Goal: Transaction & Acquisition: Book appointment/travel/reservation

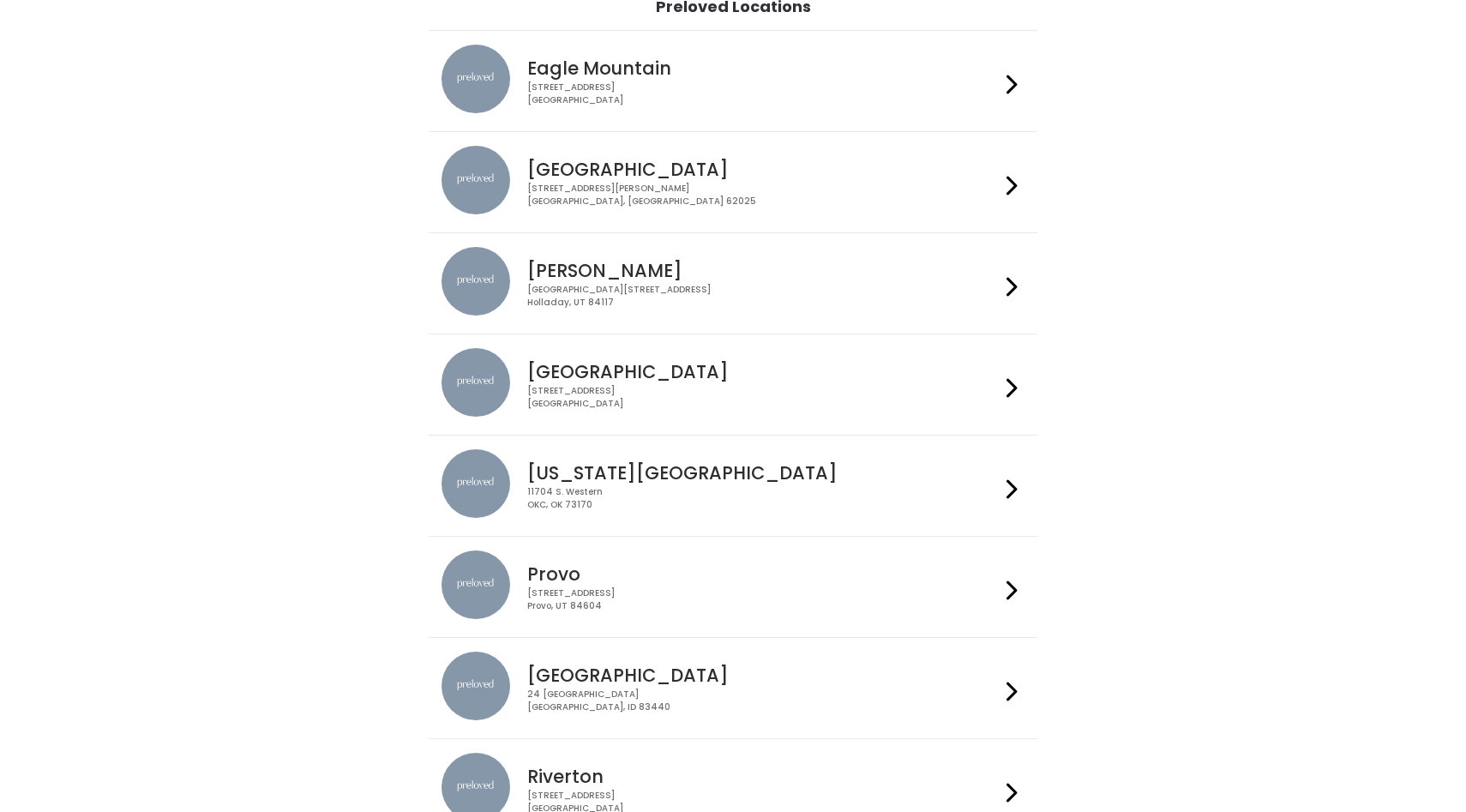
scroll to position [487, 0]
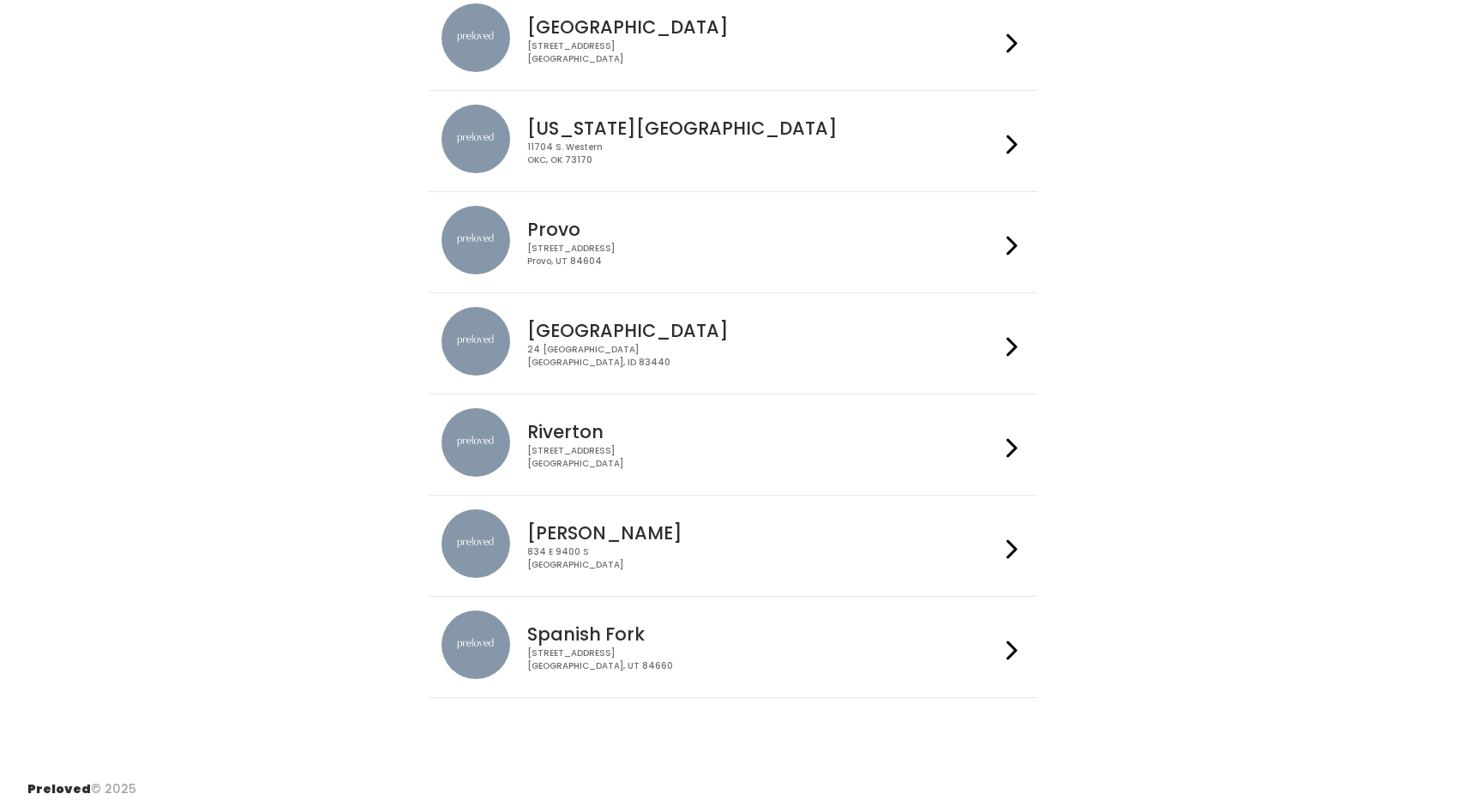
click at [642, 244] on div "230 W Cougar Blvd Provo, UT 84604" at bounding box center [763, 255] width 472 height 25
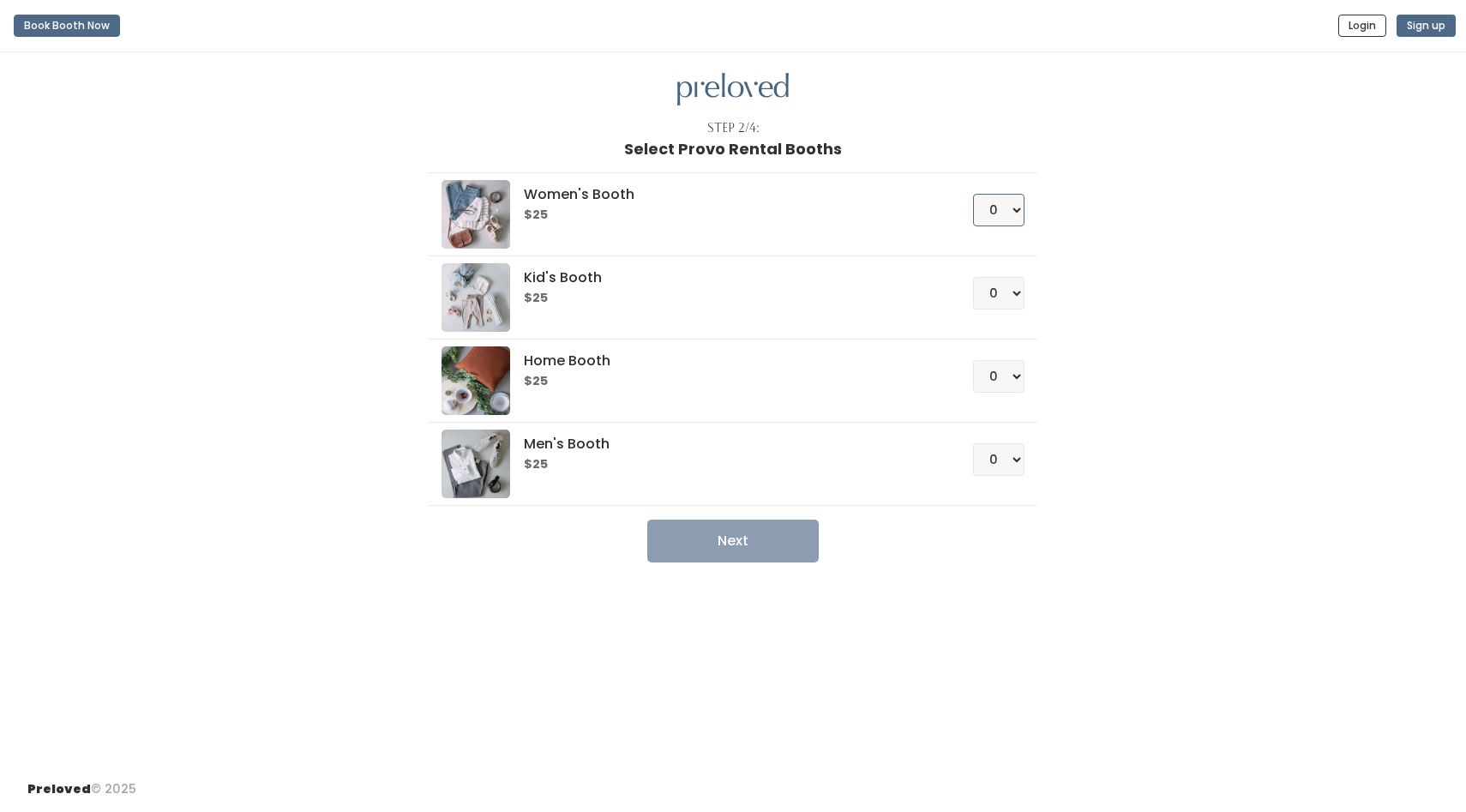
click at [1000, 202] on select "0 1 2 3 4" at bounding box center [999, 210] width 52 height 33
select select "1"
click at [973, 193] on select "0 1 2 3 4" at bounding box center [999, 210] width 52 height 33
click at [728, 542] on button "Next" at bounding box center [733, 541] width 171 height 43
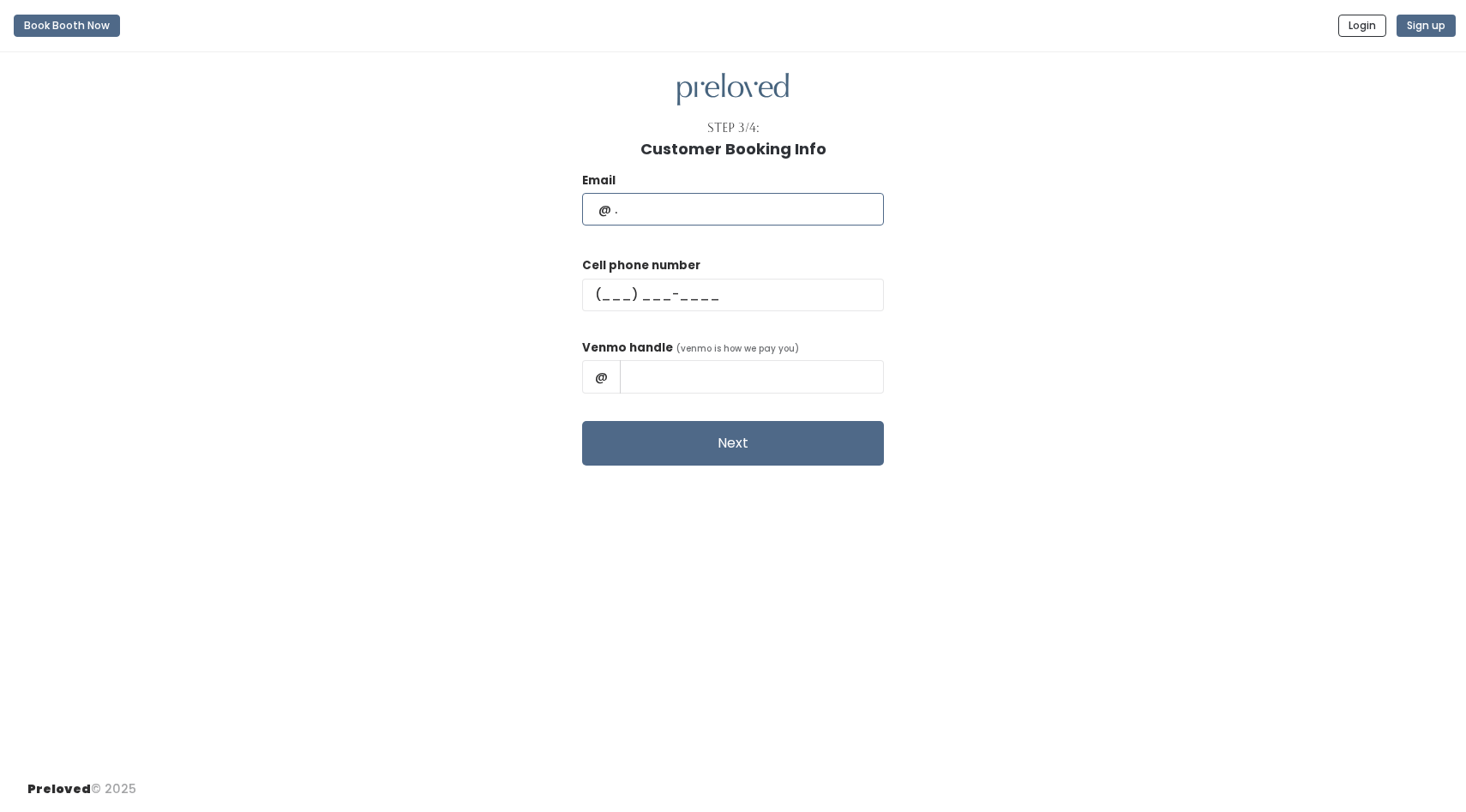
click at [747, 195] on input "text" at bounding box center [733, 209] width 301 height 33
type input "sissyg72@yahoo.com"
click at [672, 290] on input "text" at bounding box center [733, 295] width 301 height 33
type input "(512) 905-1124"
click at [693, 384] on input "text" at bounding box center [752, 377] width 264 height 33
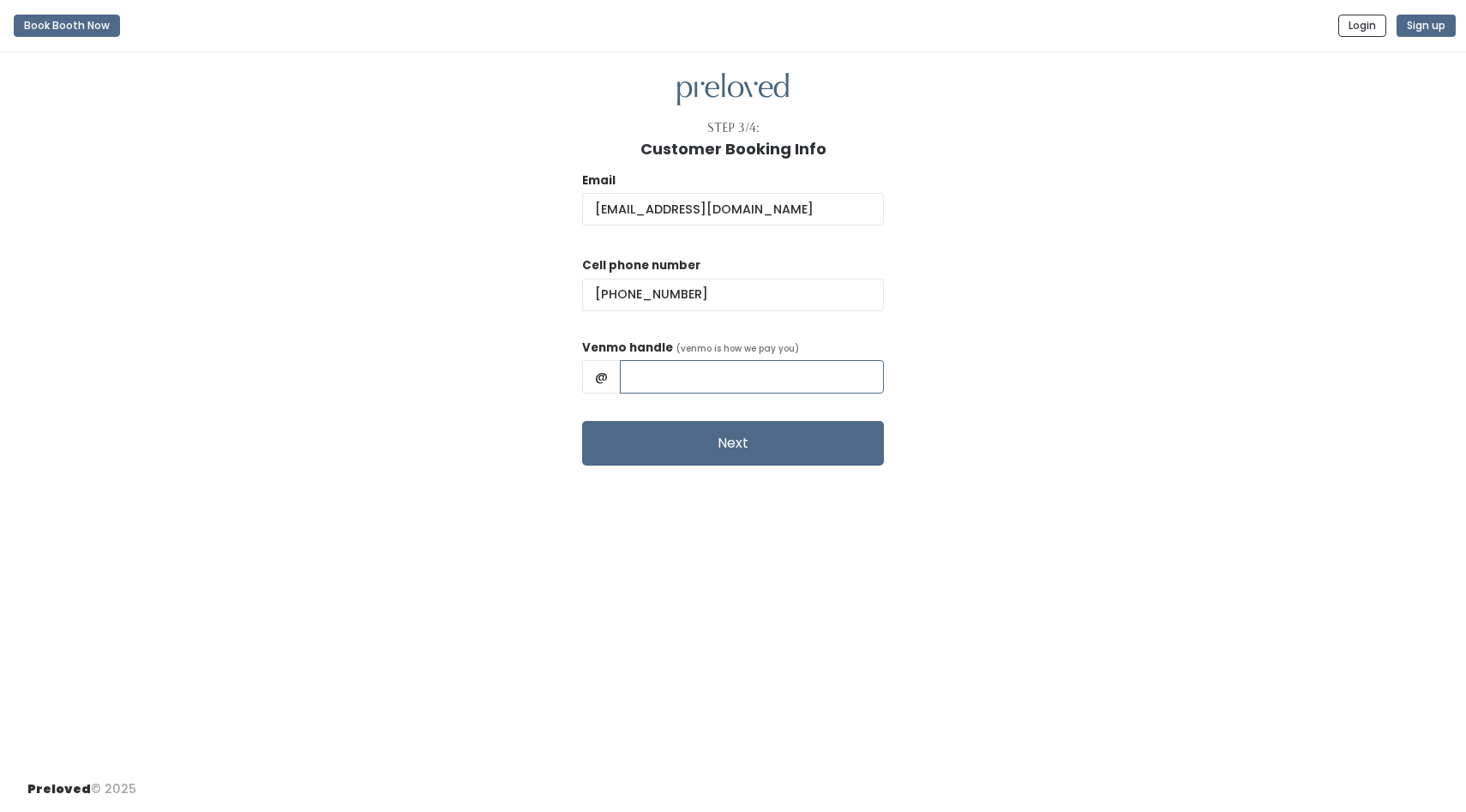
type input "Emerson-P"
click at [725, 433] on button "Next" at bounding box center [733, 443] width 301 height 45
click at [679, 445] on button "Next" at bounding box center [733, 443] width 301 height 45
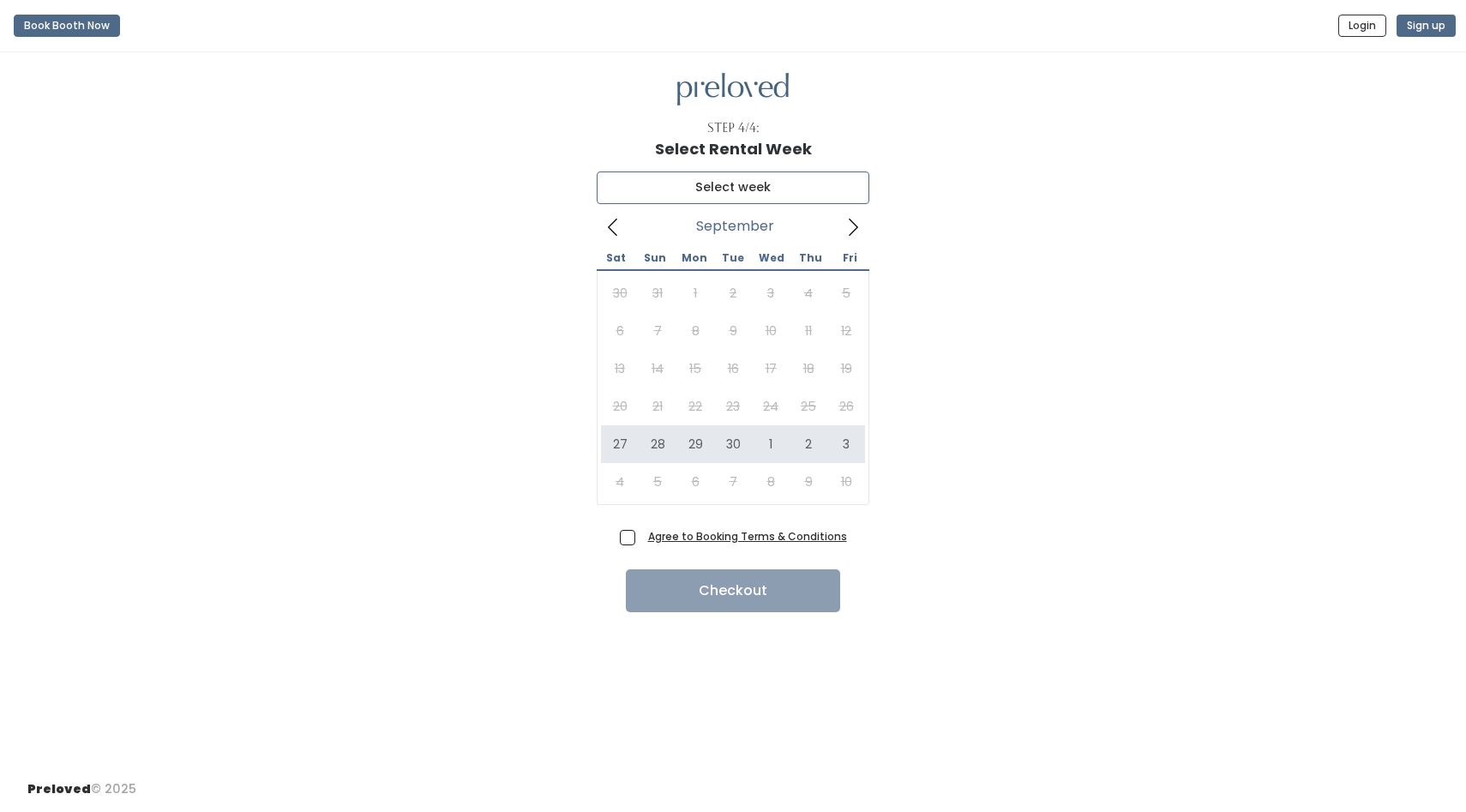
type input "[DATE] to [DATE]"
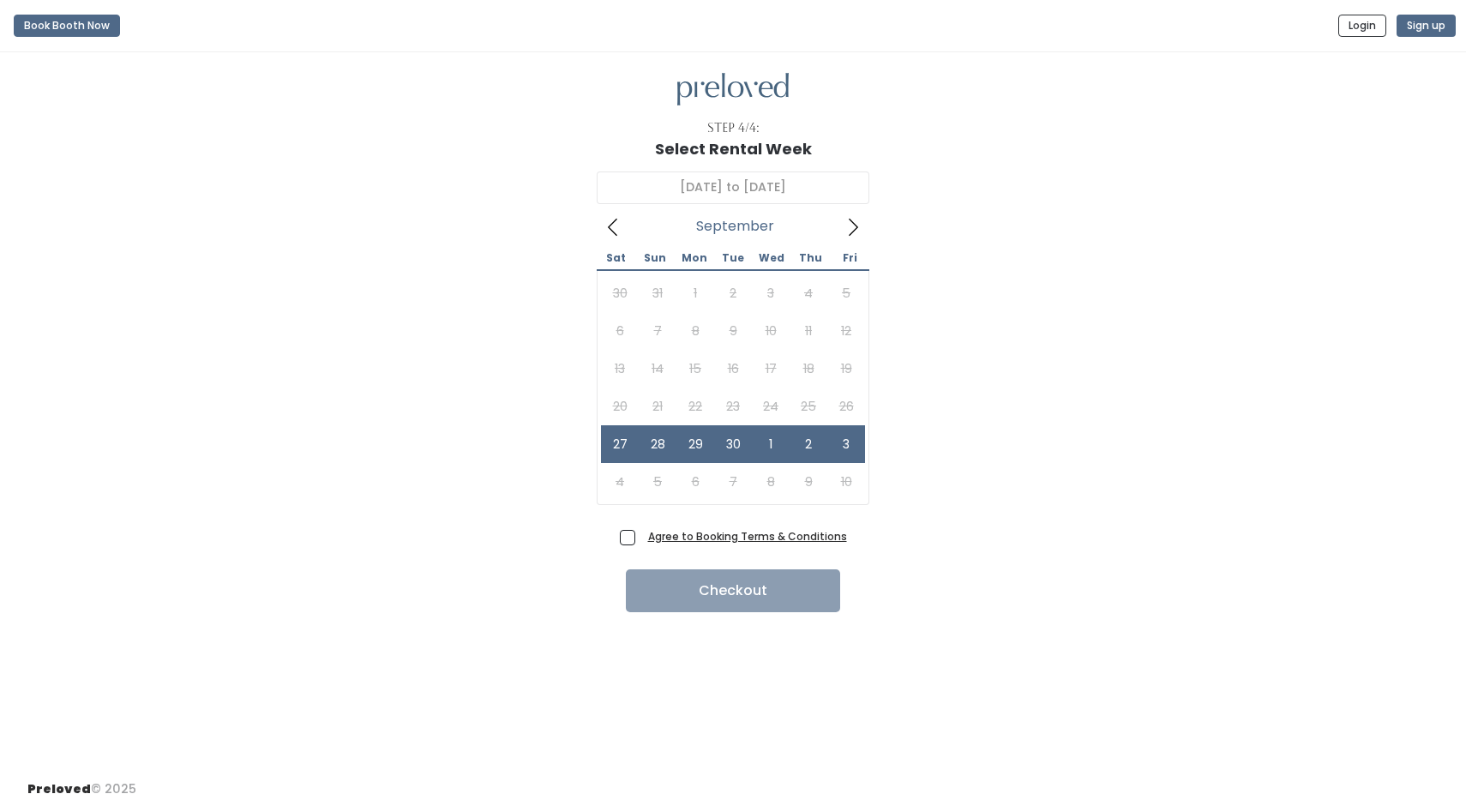
click at [638, 535] on label "Agree to Booking Terms & Conditions" at bounding box center [733, 536] width 227 height 18
click at [641, 535] on input "Agree to Booking Terms & Conditions" at bounding box center [646, 532] width 11 height 11
checkbox input "true"
click at [653, 612] on button "Checkout" at bounding box center [733, 591] width 214 height 43
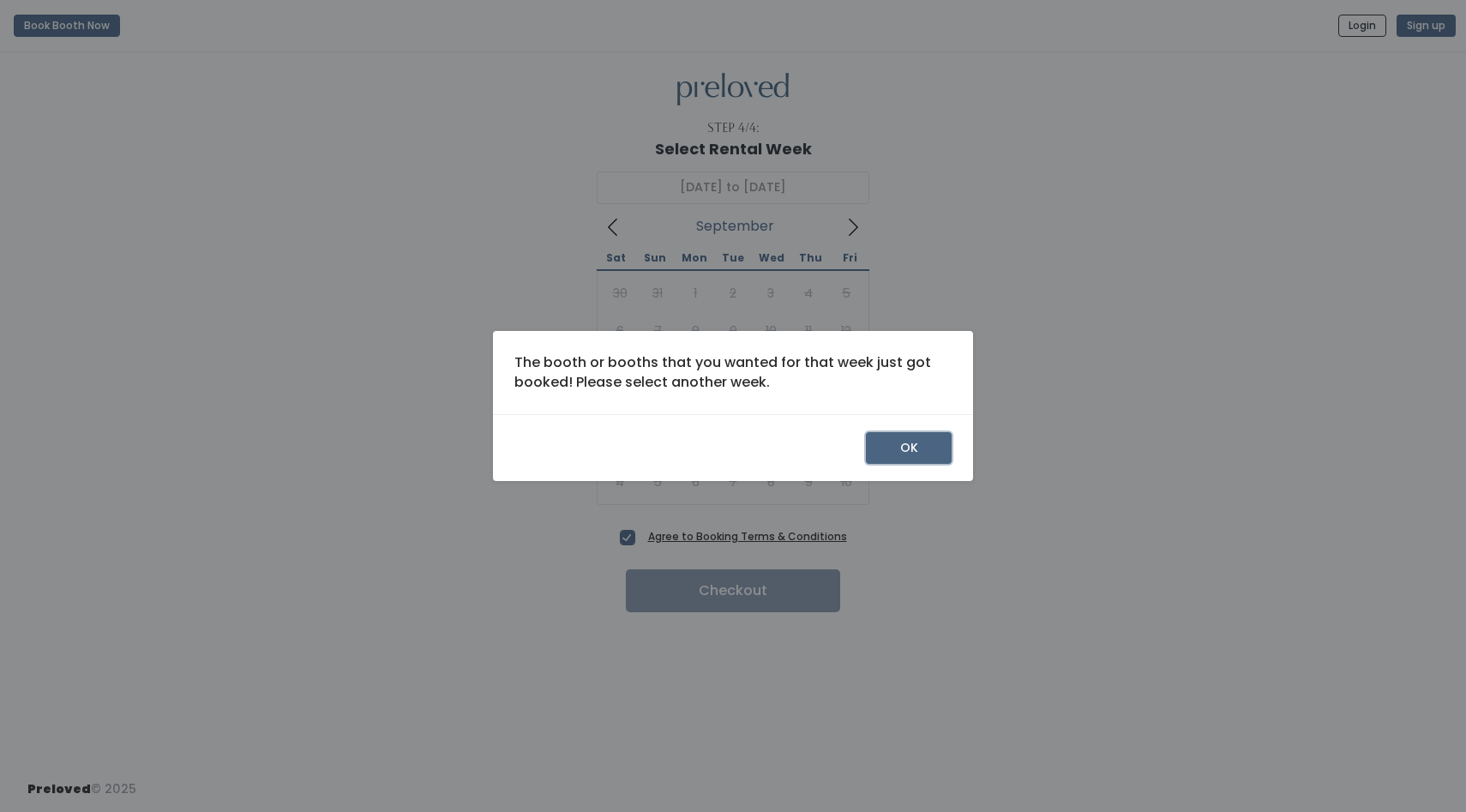
click at [908, 443] on button "OK" at bounding box center [908, 448] width 86 height 33
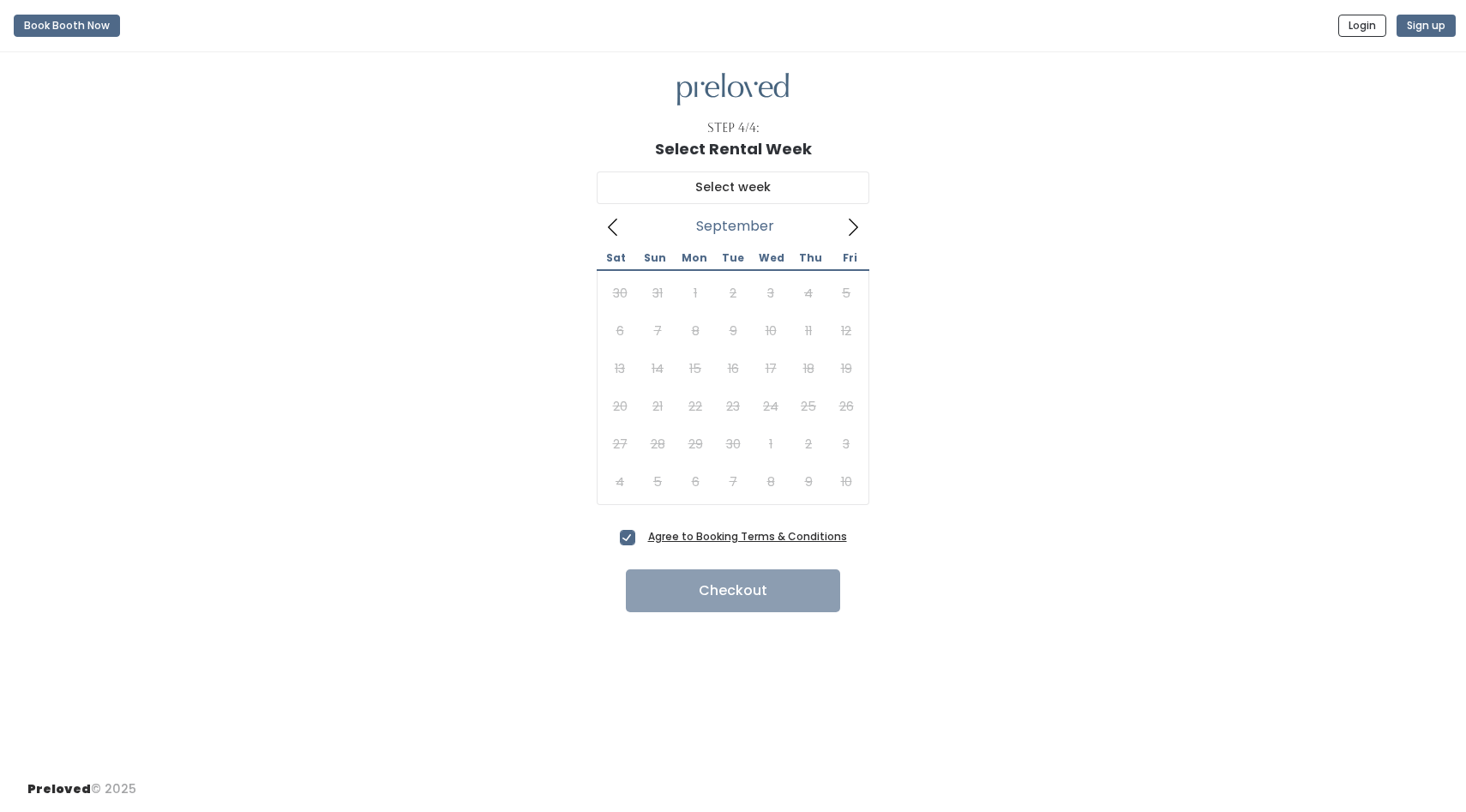
click at [619, 238] on span at bounding box center [613, 226] width 33 height 28
click at [848, 236] on icon at bounding box center [854, 227] width 19 height 19
click at [605, 224] on icon at bounding box center [613, 227] width 19 height 19
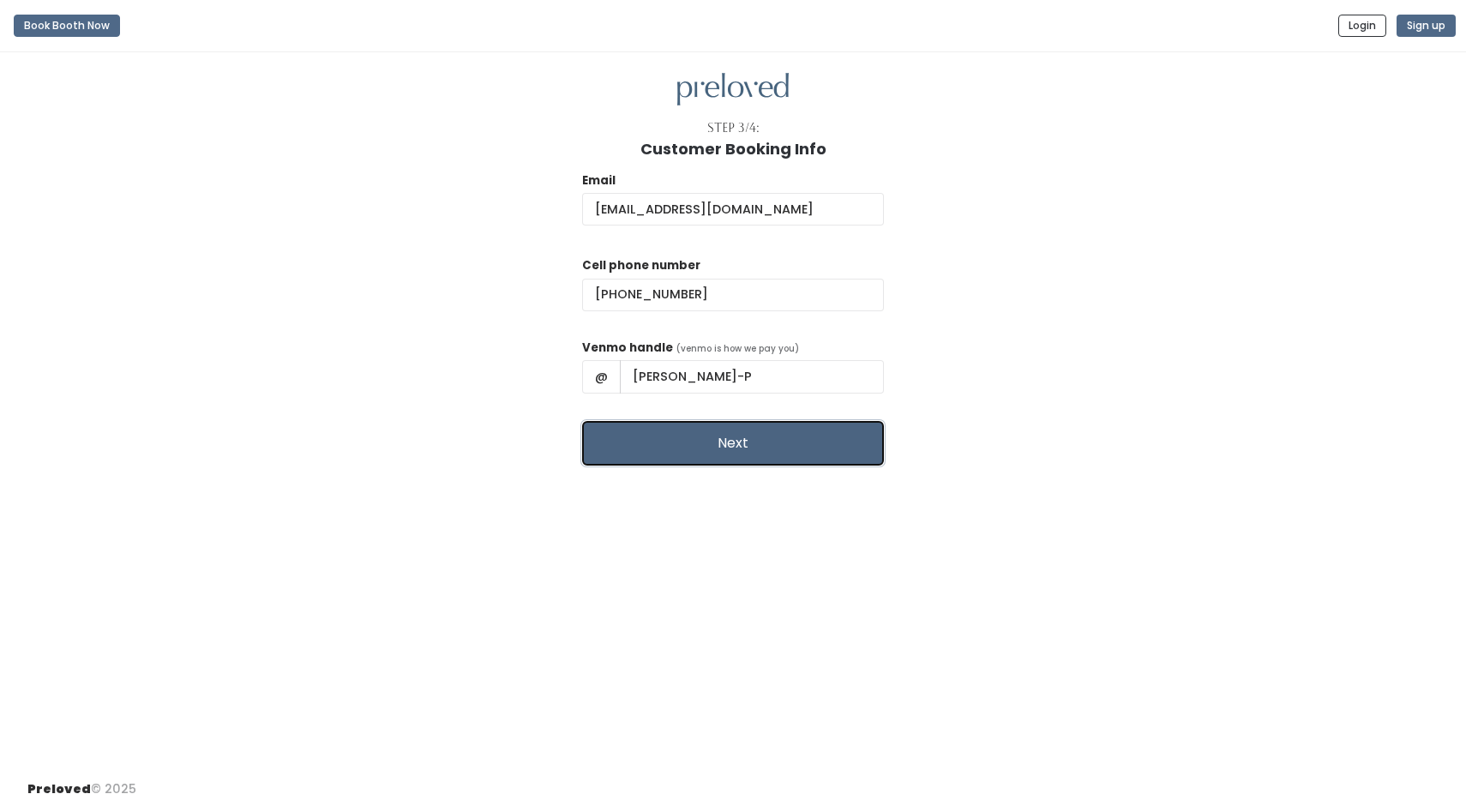
click at [735, 446] on button "Next" at bounding box center [733, 443] width 301 height 45
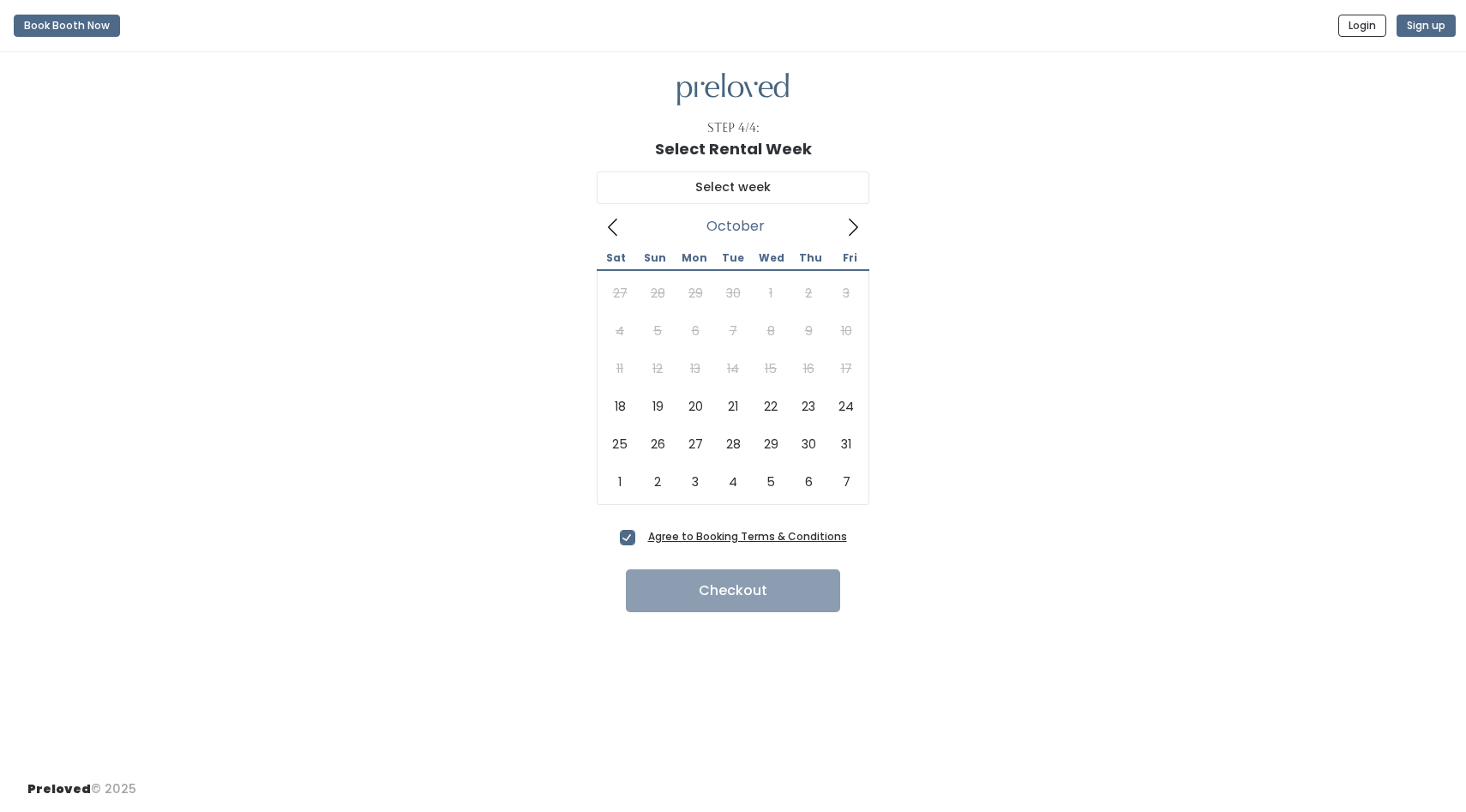
click at [855, 225] on icon at bounding box center [854, 227] width 19 height 19
click at [614, 218] on icon at bounding box center [613, 227] width 19 height 19
click at [88, 29] on button "Book Booth Now" at bounding box center [67, 26] width 106 height 22
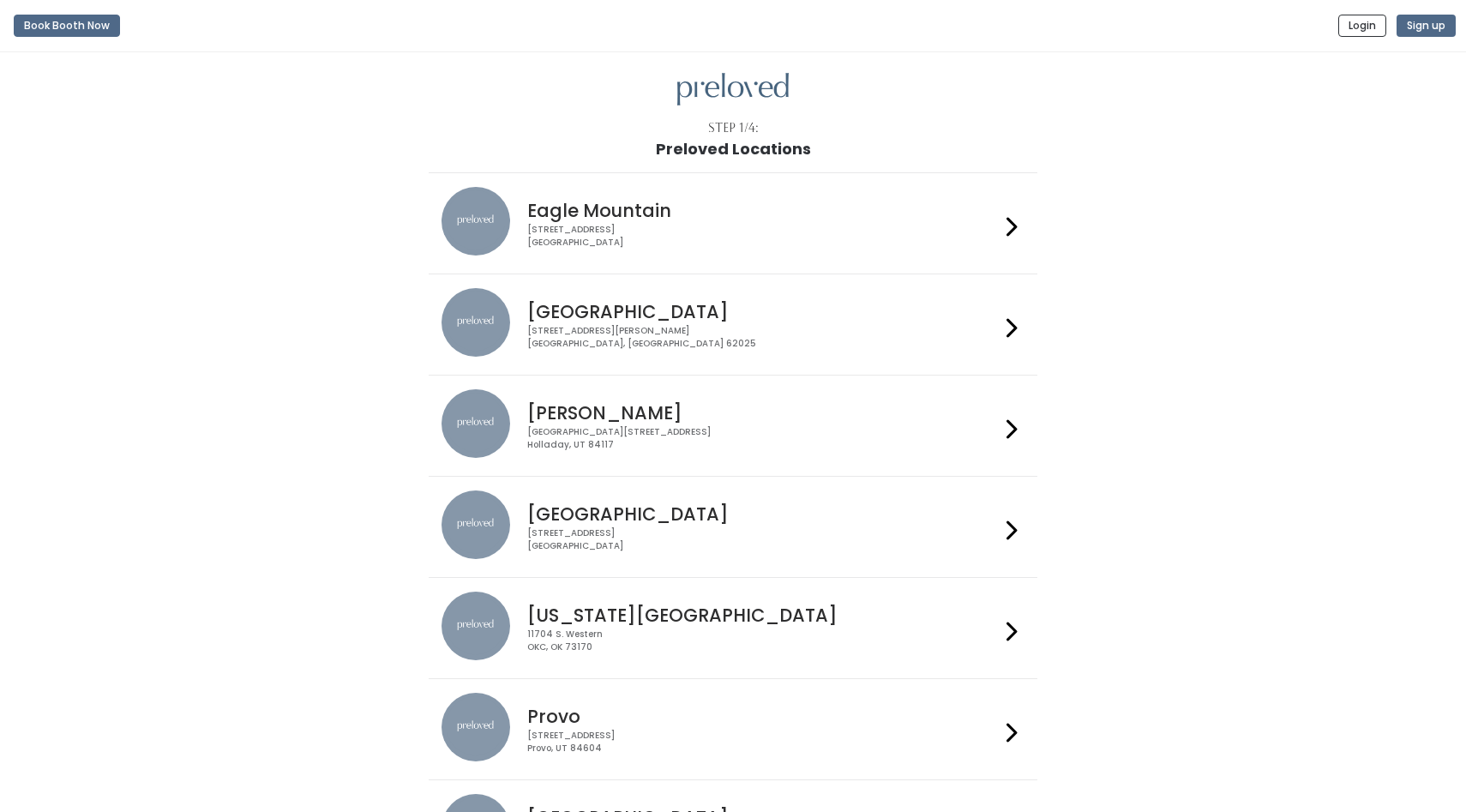
click at [643, 753] on div "230 W Cougar Blvd Provo, UT 84604" at bounding box center [763, 742] width 472 height 25
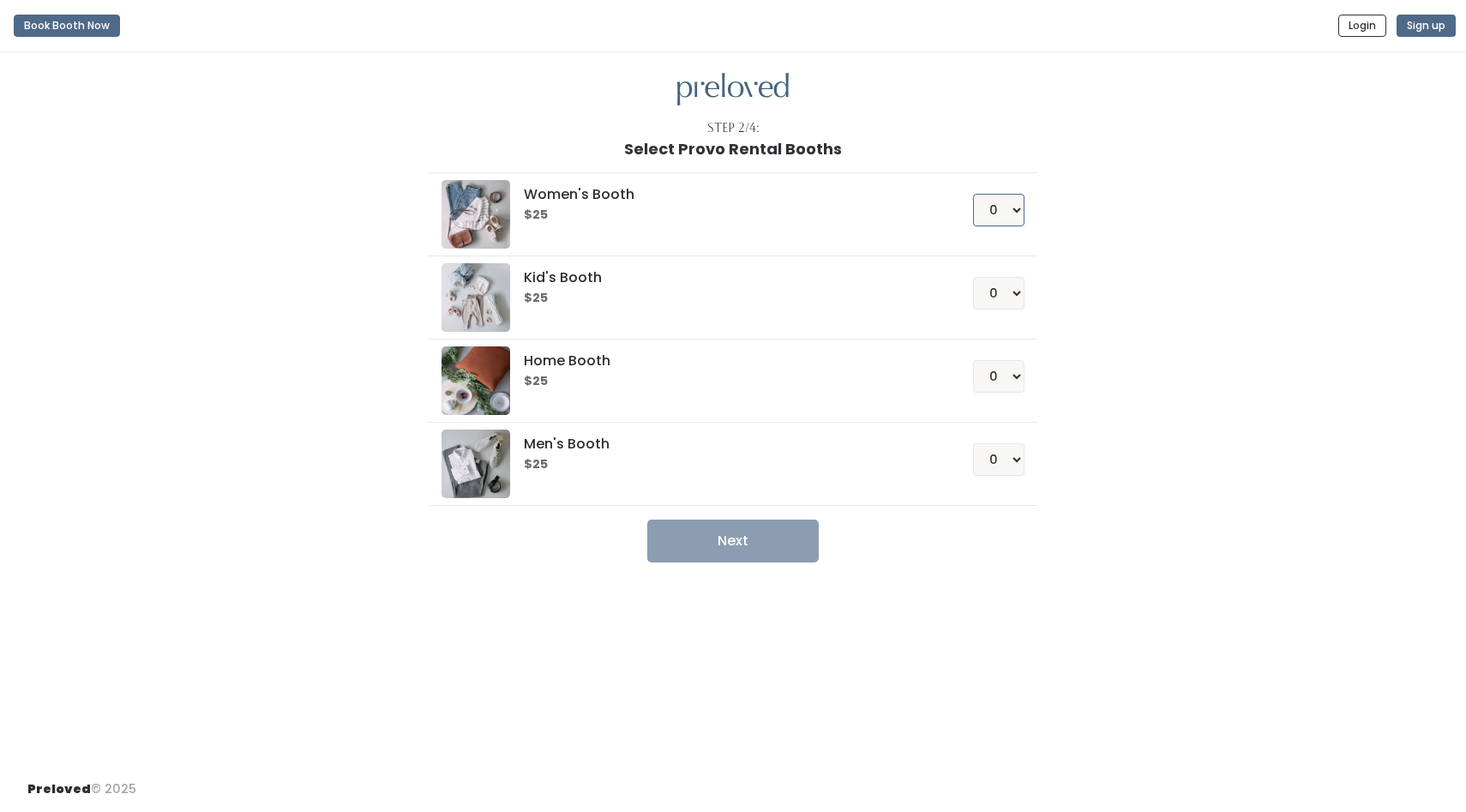
click at [993, 209] on select "0 1 2 3 4" at bounding box center [999, 210] width 52 height 33
select select "1"
click at [973, 193] on select "0 1 2 3 4" at bounding box center [999, 210] width 52 height 33
click at [750, 548] on button "Next" at bounding box center [733, 541] width 171 height 43
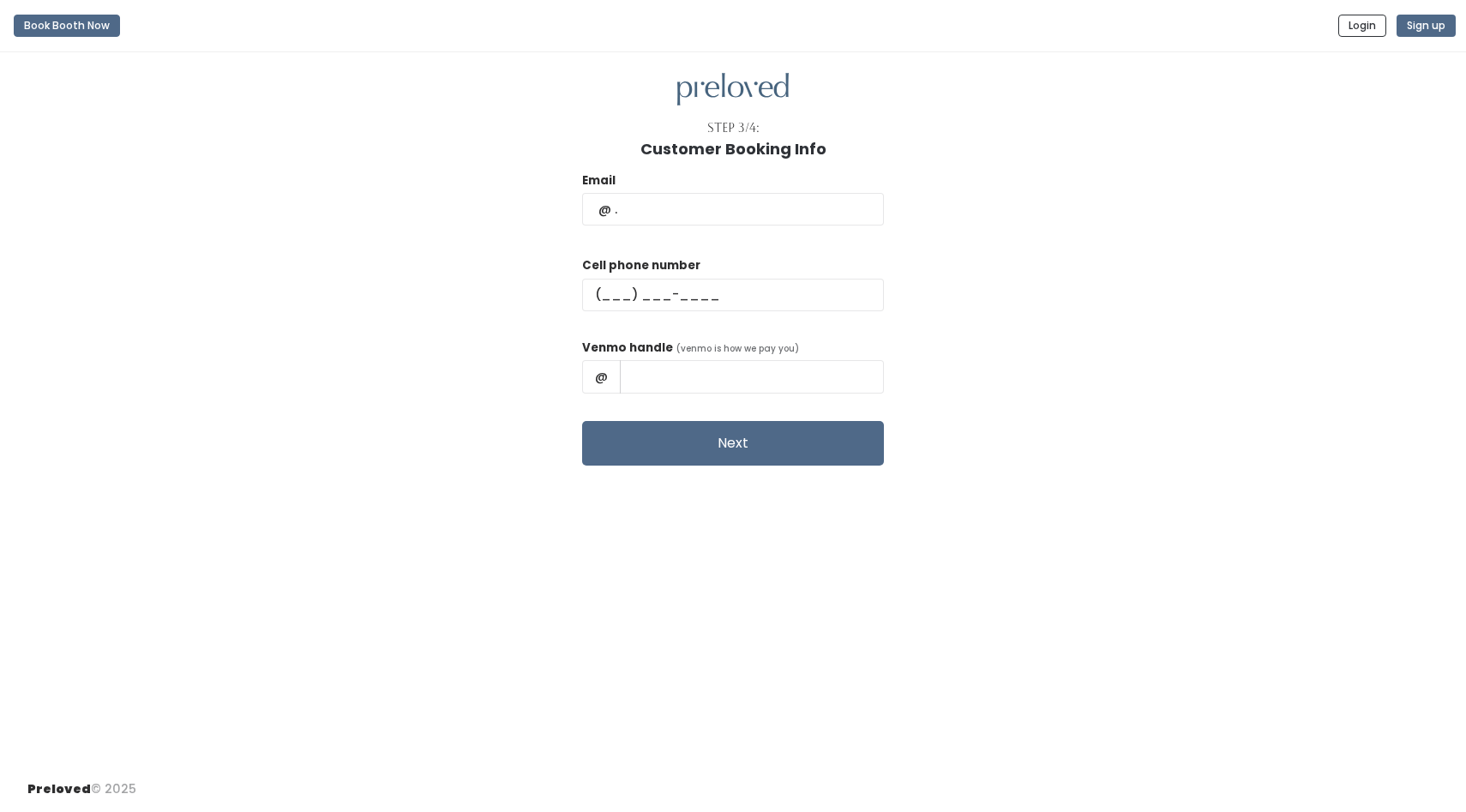
click at [720, 232] on div "Email" at bounding box center [733, 206] width 301 height 72
click at [716, 214] on input "text" at bounding box center [733, 209] width 301 height 33
type input "sissyg72@yahoo.com"
click at [730, 282] on input "text" at bounding box center [733, 295] width 301 height 33
type input "(512) 905-1124"
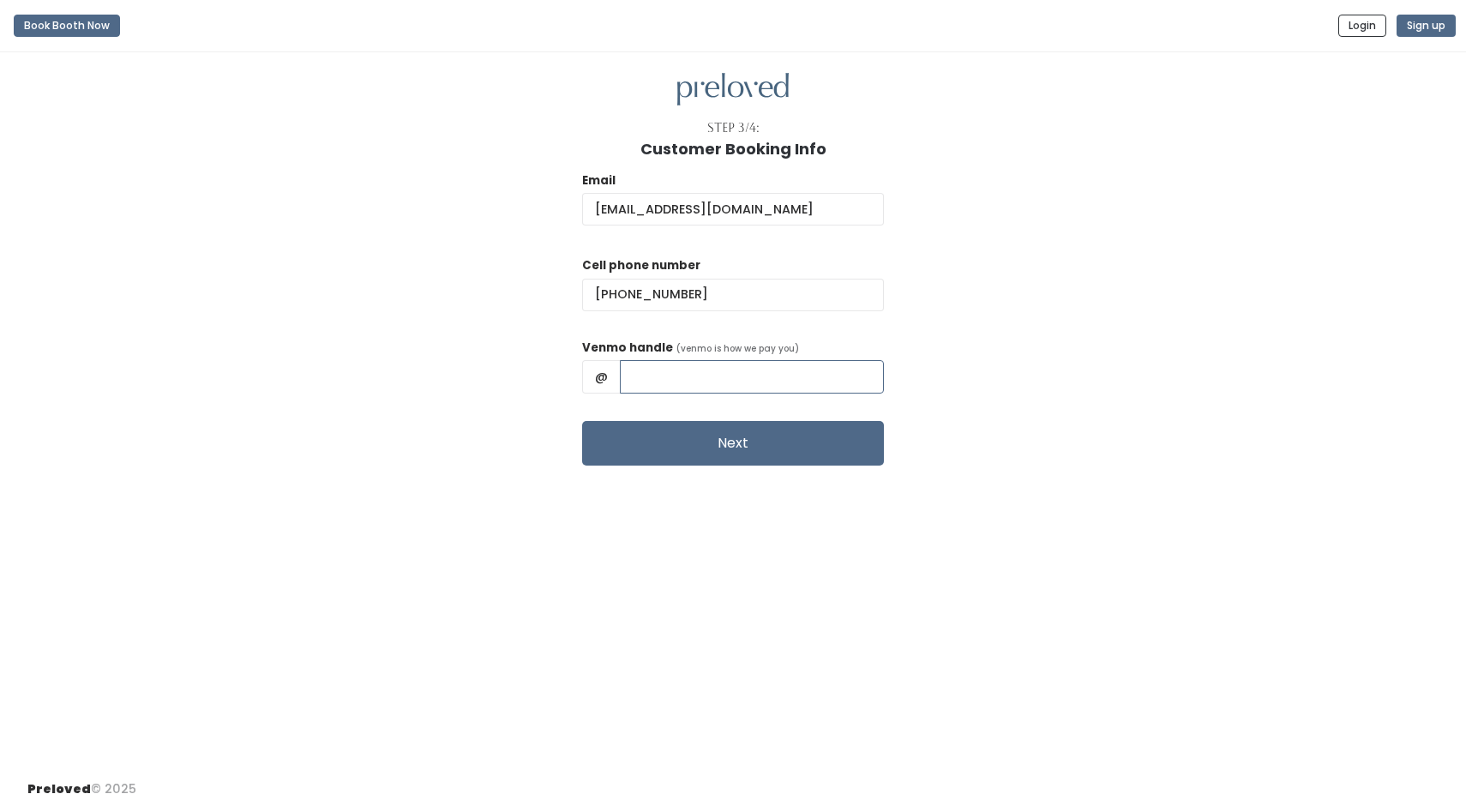
click at [705, 382] on input "text" at bounding box center [752, 377] width 264 height 33
type input "Emerson-P"
click at [746, 430] on button "Next" at bounding box center [733, 443] width 301 height 45
